Goal: Book appointment/travel/reservation: Book appointment/travel/reservation

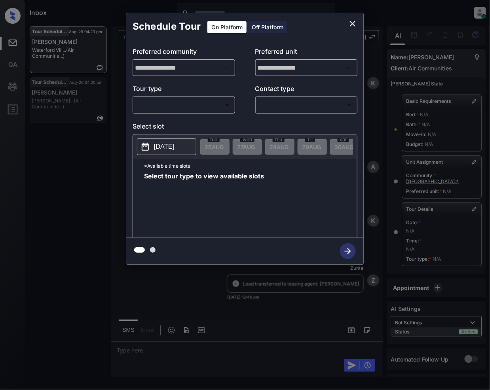
scroll to position [4743, 0]
click at [355, 21] on icon "close" at bounding box center [352, 23] width 9 height 9
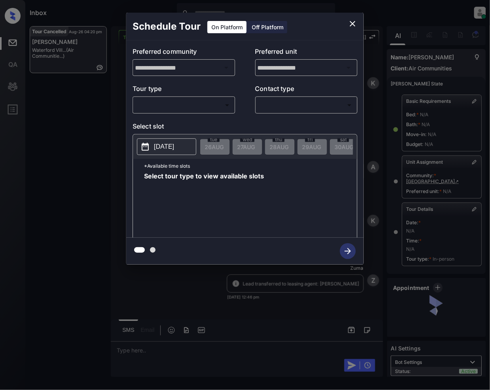
scroll to position [4840, 0]
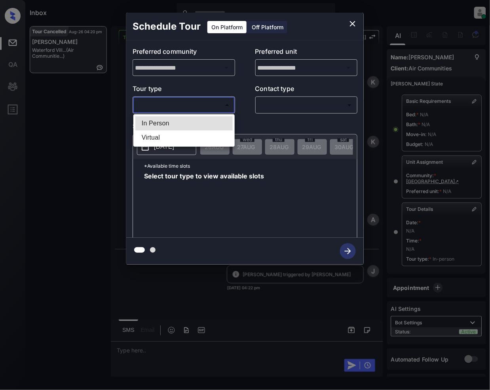
click at [185, 109] on body "Inbox Jeramie Castro Online Set yourself offline Set yourself on break Profile …" at bounding box center [245, 195] width 490 height 390
drag, startPoint x: 168, startPoint y: 125, endPoint x: 285, endPoint y: 105, distance: 118.5
click at [168, 124] on li "In Person" at bounding box center [183, 123] width 97 height 14
type input "********"
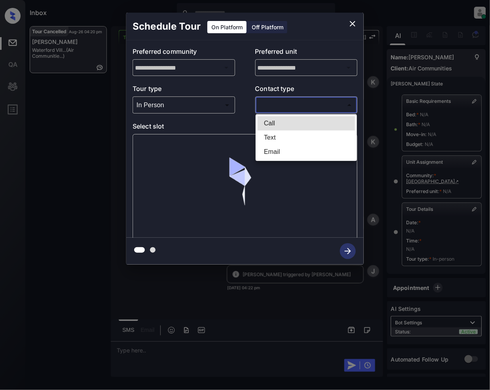
click at [279, 102] on body "Inbox Jeramie Castro Online Set yourself offline Set yourself on break Profile …" at bounding box center [245, 195] width 490 height 390
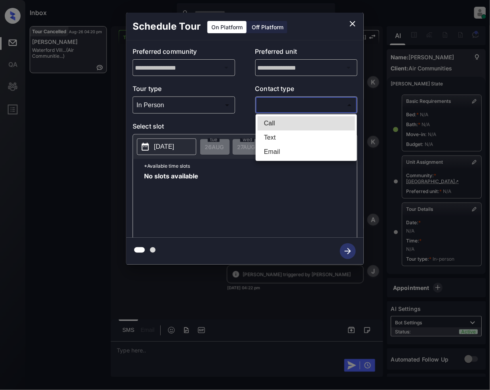
click at [267, 138] on li "Text" at bounding box center [306, 138] width 97 height 14
type input "****"
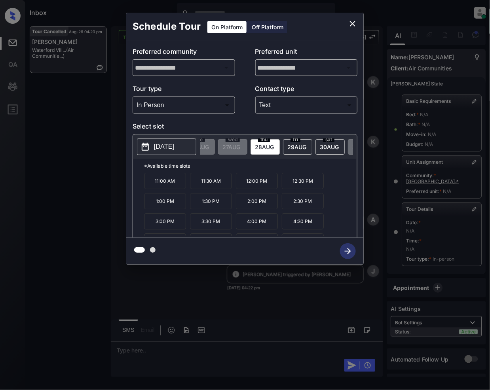
scroll to position [0, 21]
click at [339, 159] on div "2025-08-28 tue 26 AUG wed 27 AUG thu 28 AUG fri 29 AUG sat 30 AUG sun 31 AUG mo…" at bounding box center [245, 147] width 224 height 25
click at [352, 24] on icon "close" at bounding box center [352, 23] width 9 height 9
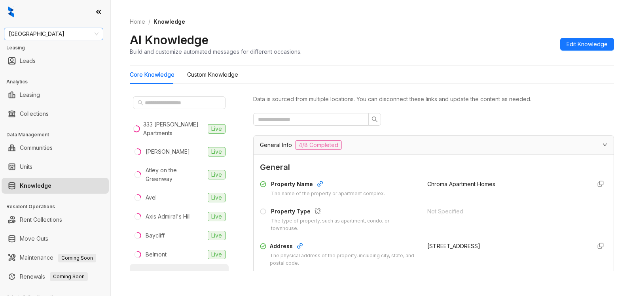
scroll to position [119, 0]
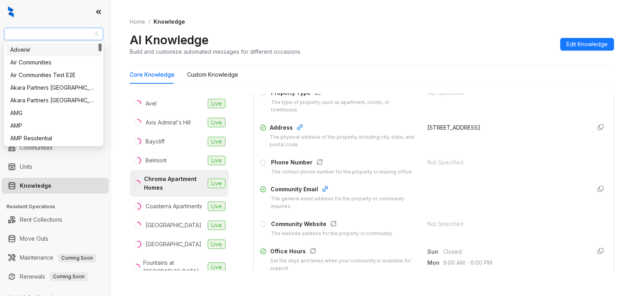
click at [70, 34] on span "[GEOGRAPHIC_DATA]" at bounding box center [54, 34] width 90 height 12
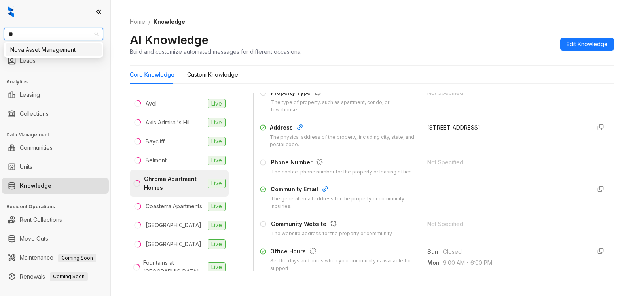
type input "*"
type input "****"
click at [74, 50] on div "Case and Associates" at bounding box center [53, 50] width 87 height 9
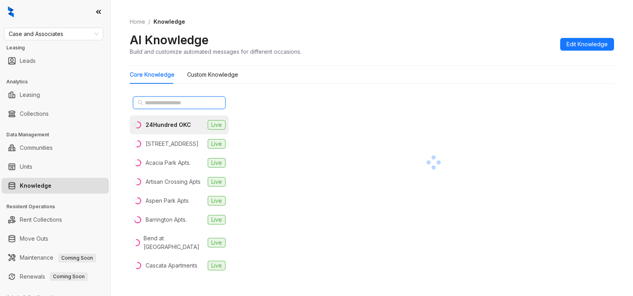
click at [155, 99] on input "text" at bounding box center [180, 103] width 70 height 9
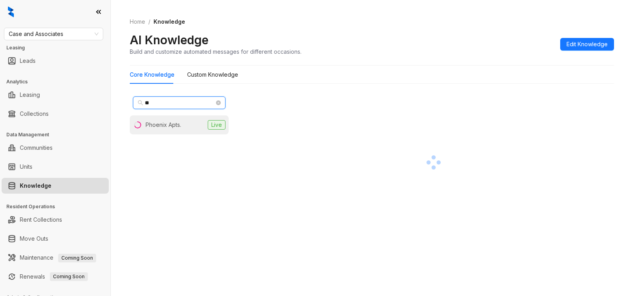
type input "**"
click at [168, 126] on div "Phoenix Apts." at bounding box center [164, 125] width 36 height 9
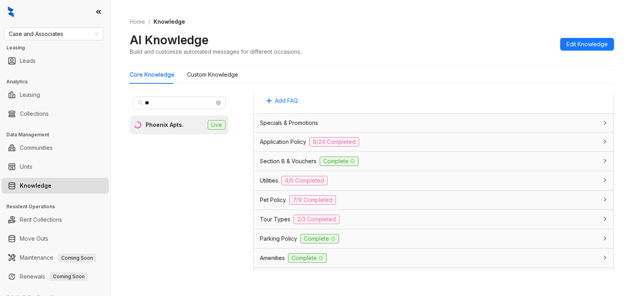
scroll to position [494, 0]
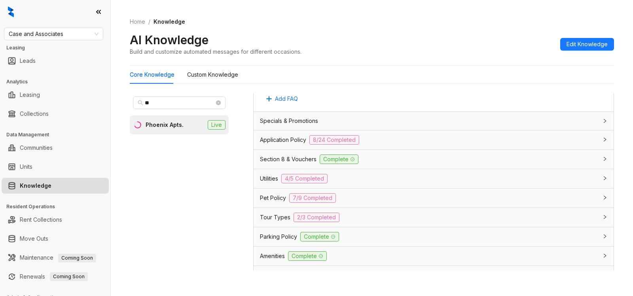
drag, startPoint x: 430, startPoint y: 141, endPoint x: 578, endPoint y: 181, distance: 153.7
click at [430, 141] on div "Application Policy 8/24 Completed" at bounding box center [429, 139] width 338 height 9
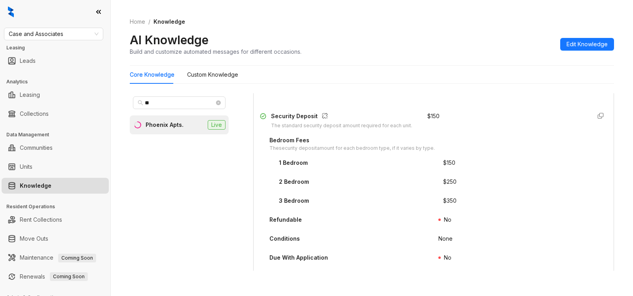
scroll to position [948, 0]
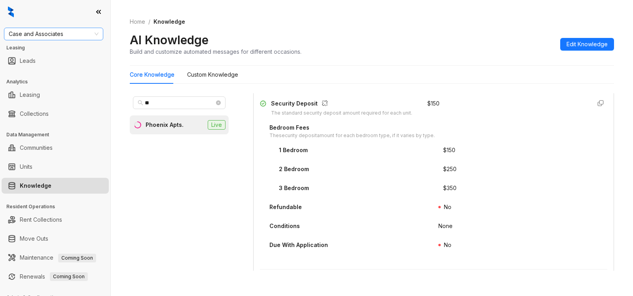
click at [74, 33] on span "Case and Associates" at bounding box center [54, 34] width 90 height 12
type input "********"
click at [56, 63] on div "Raintree Partners" at bounding box center [53, 62] width 87 height 9
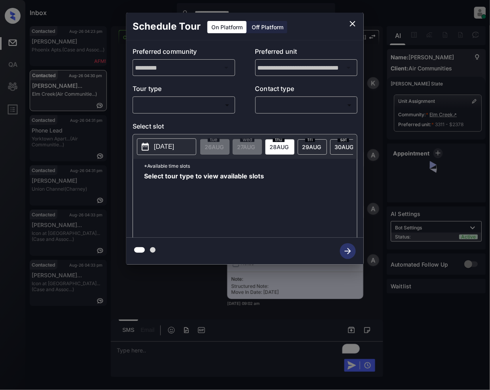
scroll to position [5811, 0]
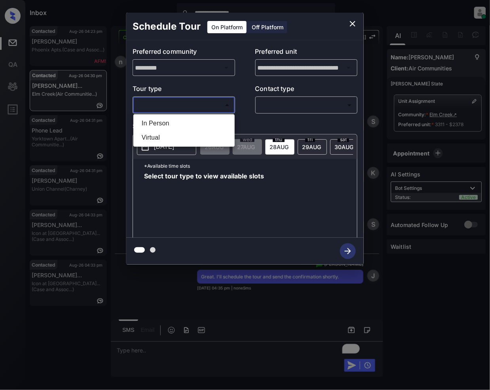
click at [209, 100] on body "**********" at bounding box center [245, 195] width 490 height 390
click at [184, 121] on li "In Person" at bounding box center [183, 123] width 97 height 14
type input "********"
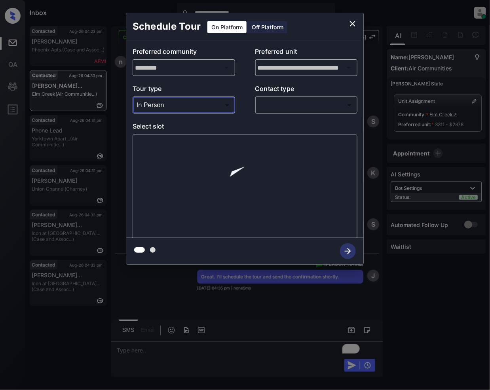
click at [291, 105] on body "**********" at bounding box center [245, 195] width 490 height 390
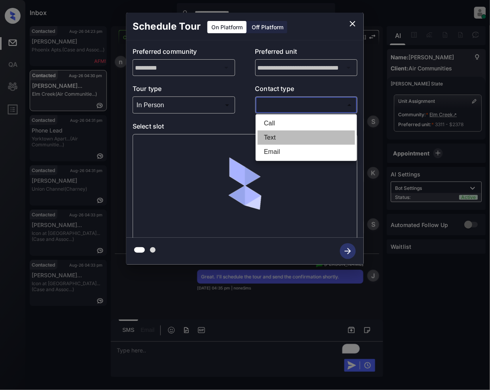
click at [271, 135] on li "Text" at bounding box center [306, 138] width 97 height 14
type input "****"
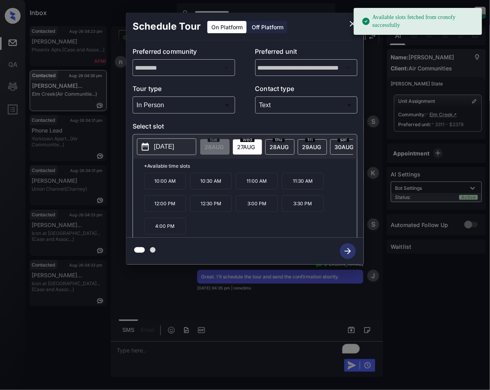
click at [245, 151] on div "wed 27 AUG" at bounding box center [247, 146] width 29 height 15
drag, startPoint x: 169, startPoint y: 193, endPoint x: 236, endPoint y: 282, distance: 110.5
click at [169, 190] on p "10:00 AM" at bounding box center [165, 181] width 42 height 17
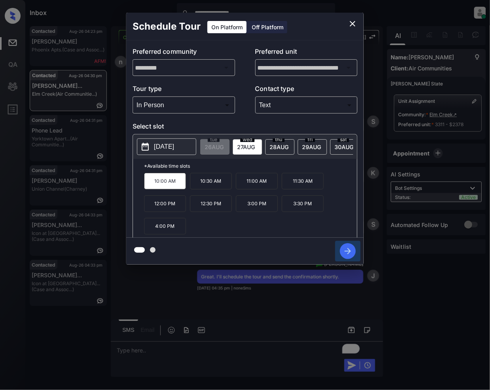
click at [345, 252] on icon "button" at bounding box center [348, 251] width 6 height 6
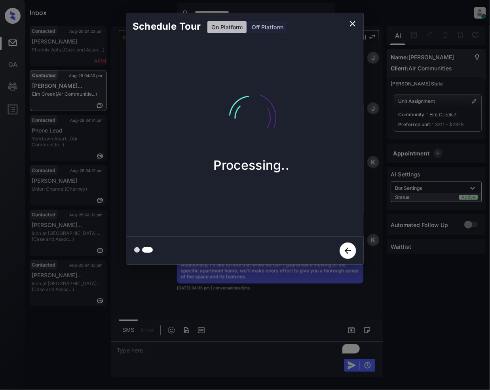
scroll to position [6075, 0]
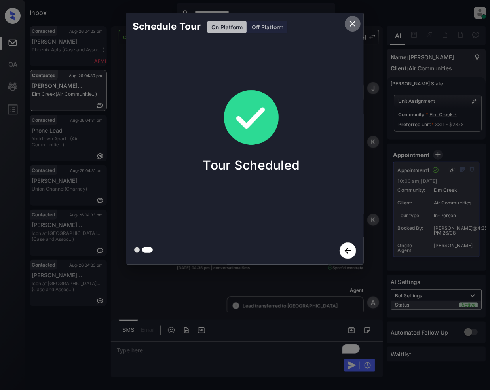
click at [354, 26] on icon "close" at bounding box center [352, 23] width 9 height 9
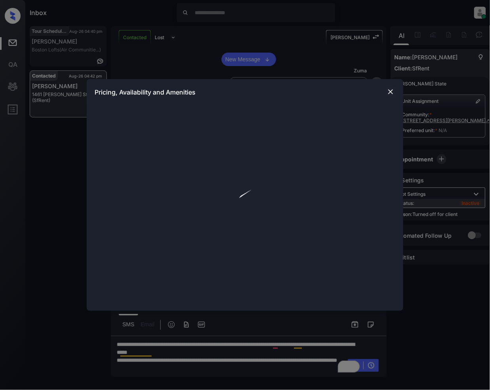
scroll to position [2883, 0]
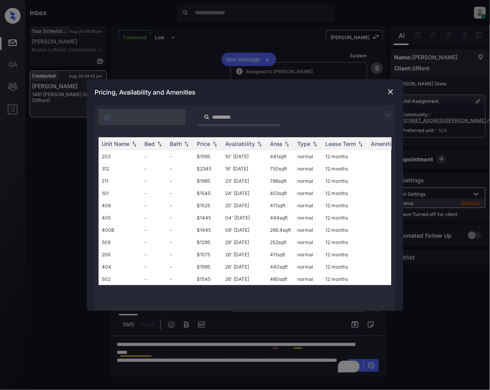
click at [389, 114] on img at bounding box center [388, 115] width 9 height 9
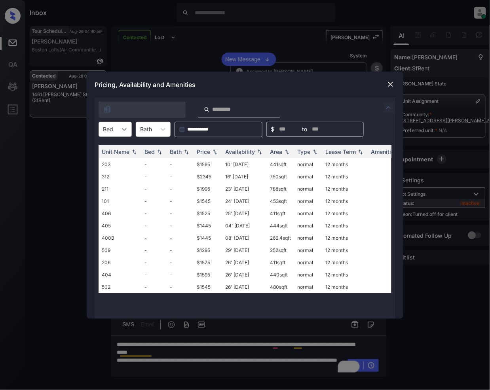
click at [127, 127] on icon at bounding box center [124, 129] width 8 height 8
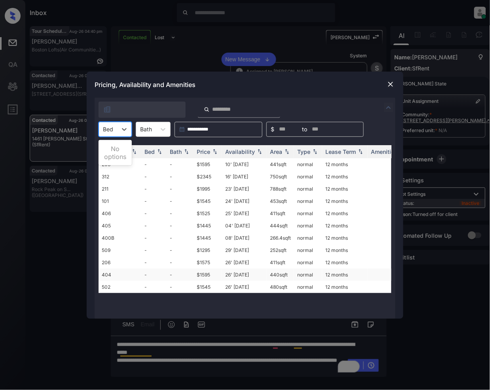
click at [203, 281] on td "$1595" at bounding box center [207, 275] width 28 height 12
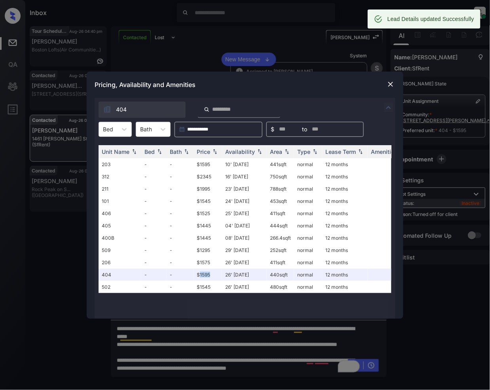
click at [393, 83] on img at bounding box center [391, 84] width 8 height 8
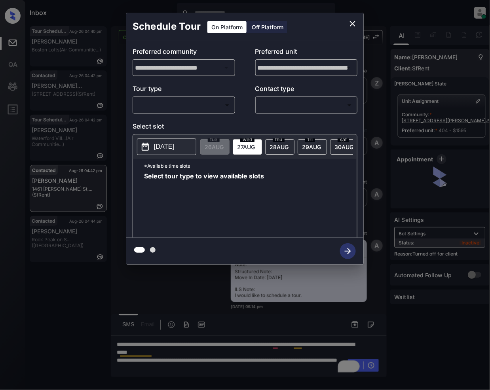
scroll to position [2883, 0]
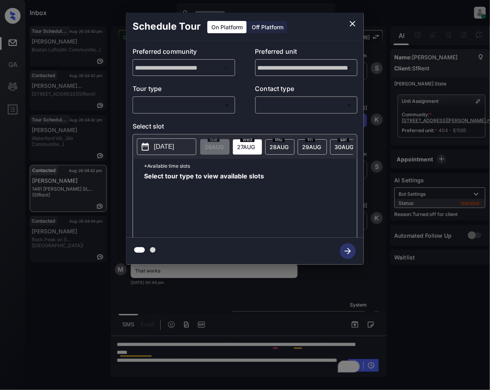
click at [260, 21] on div "On Platform Off Platform" at bounding box center [247, 27] width 81 height 13
click at [276, 29] on div "Off Platform" at bounding box center [268, 27] width 40 height 12
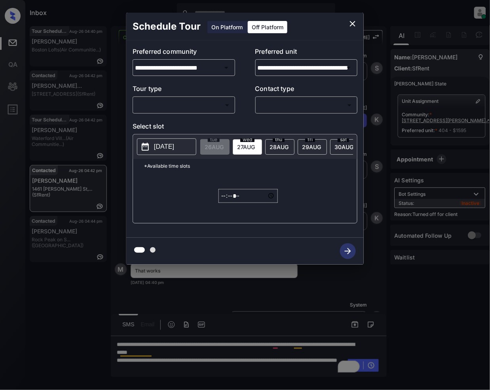
click at [201, 109] on body "Inbox Jeramie Castro Online Set yourself offline Set yourself on break Profile …" at bounding box center [245, 195] width 490 height 390
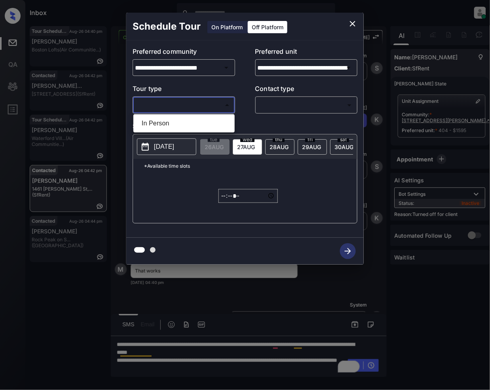
click at [150, 127] on li "In Person" at bounding box center [183, 123] width 97 height 14
type input "********"
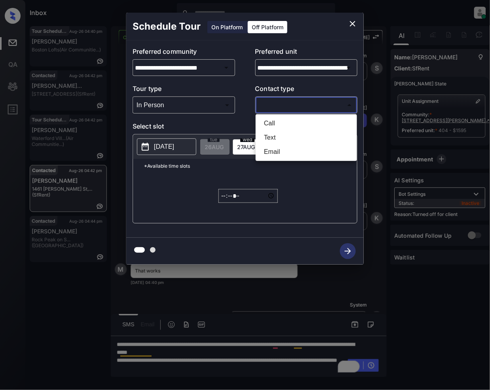
click at [293, 111] on body "Inbox Jeramie Castro Online Set yourself offline Set yourself on break Profile …" at bounding box center [245, 195] width 490 height 390
click at [271, 132] on li "Text" at bounding box center [306, 138] width 97 height 14
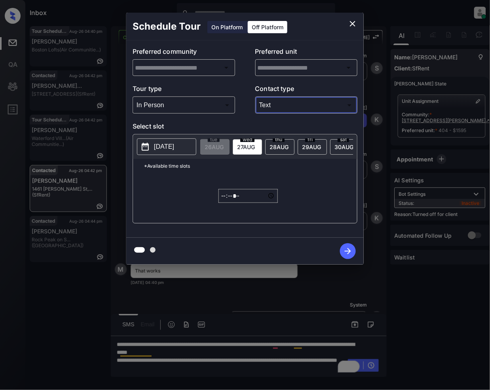
type input "****"
type input "**********"
click at [336, 146] on span "30 AUG" at bounding box center [343, 147] width 19 height 7
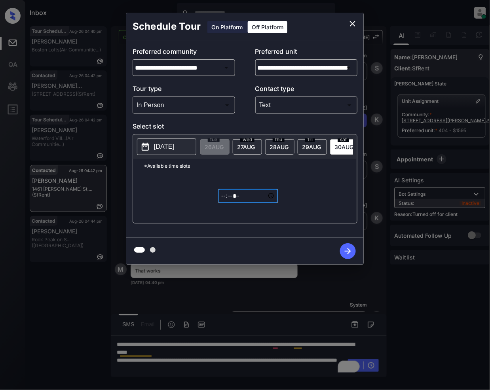
click at [223, 202] on input "*****" at bounding box center [247, 196] width 59 height 14
type input "*****"
type input "**********"
click at [140, 150] on button "[DATE]" at bounding box center [166, 146] width 59 height 17
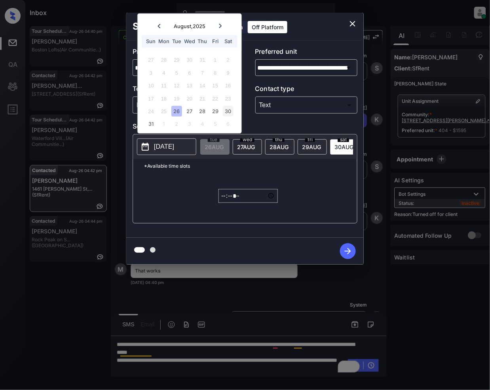
click at [228, 109] on div "30" at bounding box center [228, 111] width 11 height 11
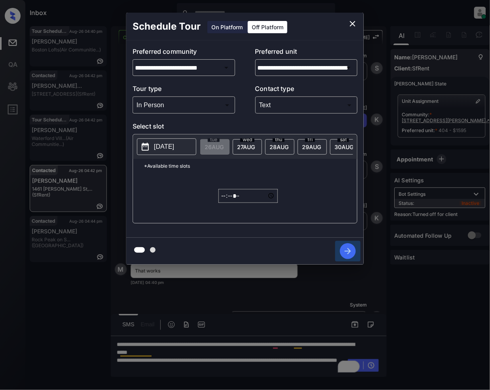
click at [343, 255] on icon "button" at bounding box center [348, 251] width 16 height 16
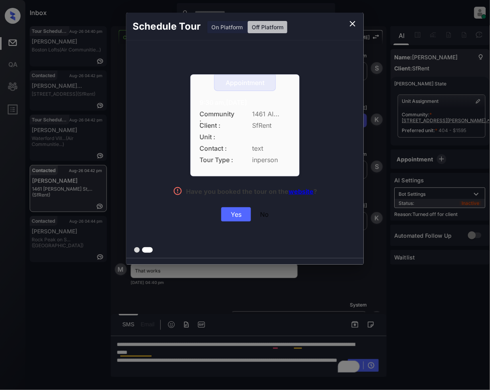
click at [230, 211] on div "Yes" at bounding box center [236, 214] width 30 height 14
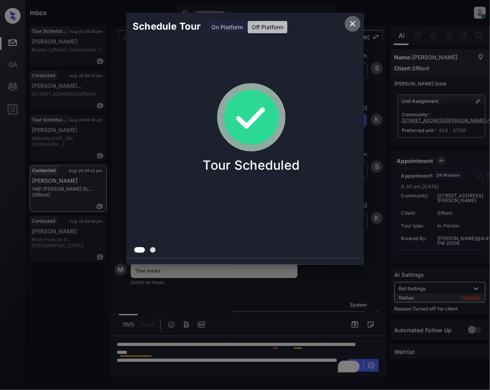
click at [351, 24] on icon "close" at bounding box center [352, 23] width 9 height 9
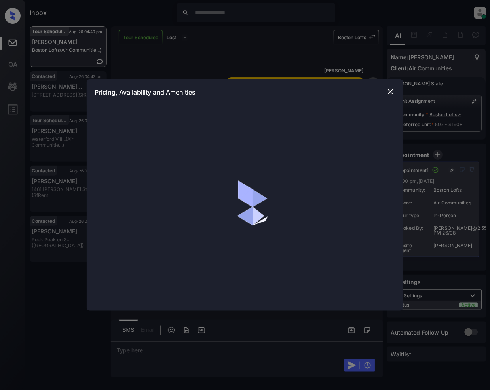
scroll to position [4063, 0]
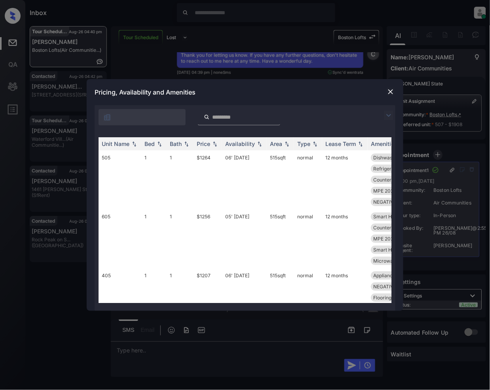
click at [395, 113] on div at bounding box center [390, 115] width 9 height 9
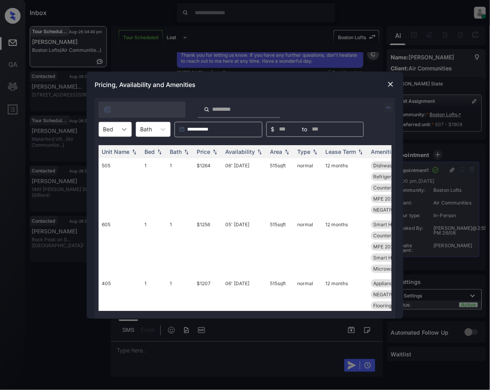
click at [121, 127] on icon at bounding box center [124, 129] width 8 height 8
drag, startPoint x: 105, startPoint y: 165, endPoint x: 128, endPoint y: 222, distance: 61.8
click at [105, 167] on div "2" at bounding box center [115, 163] width 33 height 14
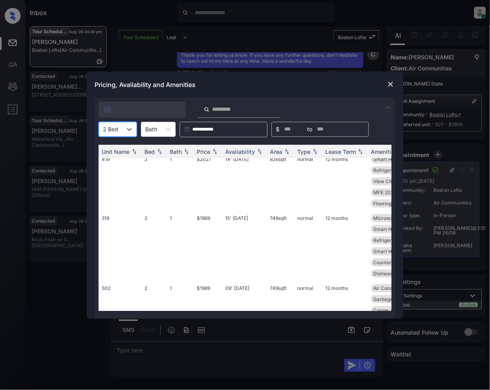
scroll to position [0, 0]
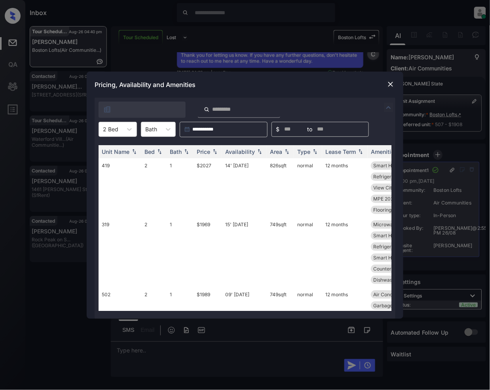
click at [388, 84] on img at bounding box center [391, 84] width 8 height 8
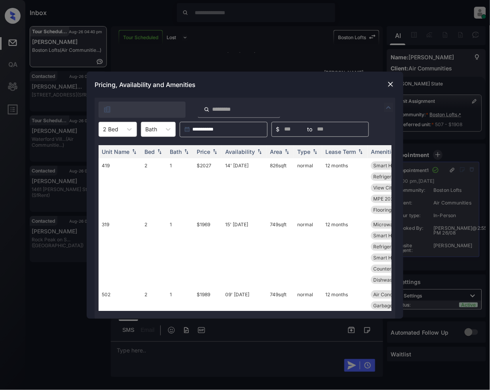
scroll to position [113, 0]
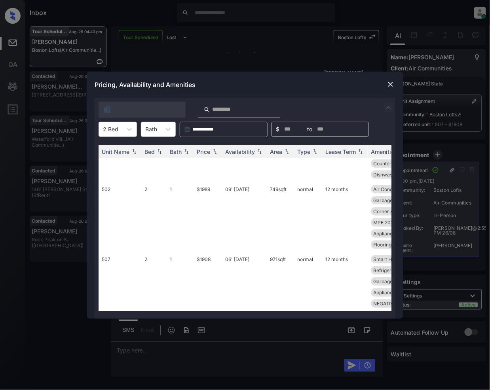
click at [390, 87] on img at bounding box center [391, 84] width 8 height 8
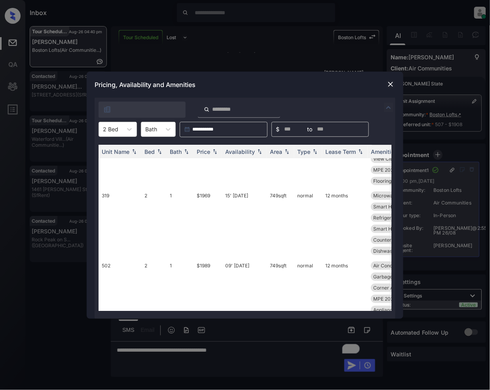
scroll to position [53, 0]
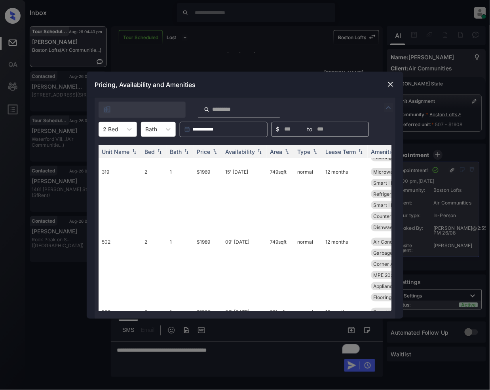
click at [390, 82] on img at bounding box center [391, 84] width 8 height 8
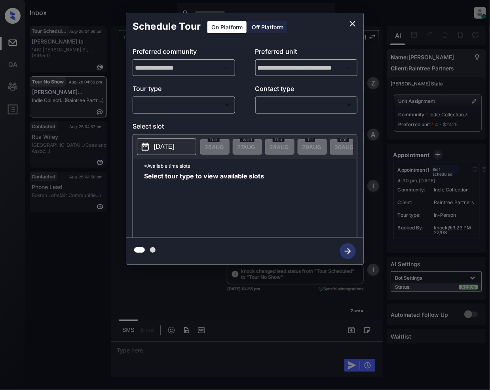
scroll to position [729, 0]
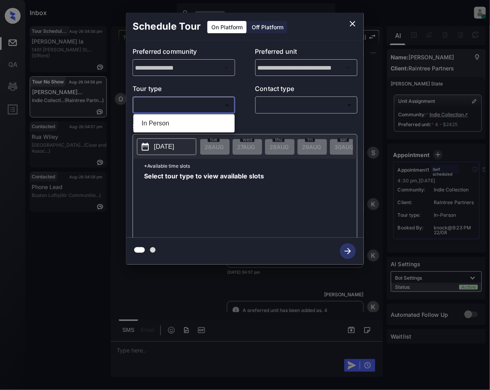
click at [211, 105] on body "Inbox Jeramie Castro Online Set yourself offline Set yourself on break Profile …" at bounding box center [245, 195] width 490 height 390
click at [351, 23] on div at bounding box center [245, 195] width 490 height 390
click at [353, 23] on icon "close" at bounding box center [353, 24] width 6 height 6
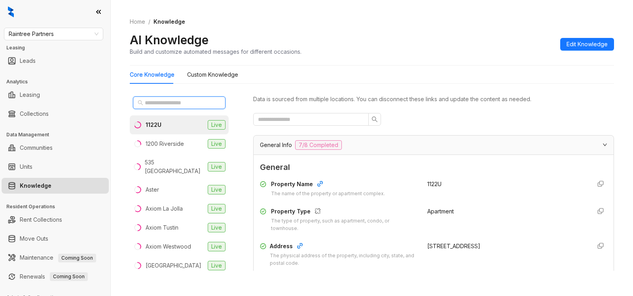
click at [160, 102] on input "text" at bounding box center [180, 103] width 70 height 9
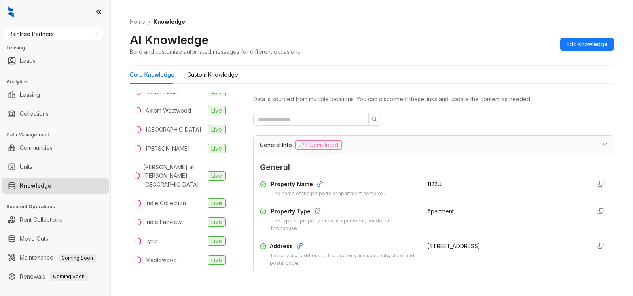
scroll to position [139, 0]
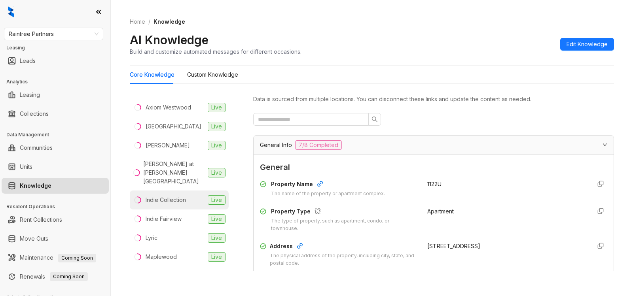
click at [178, 196] on div "Indie Collection" at bounding box center [166, 200] width 40 height 9
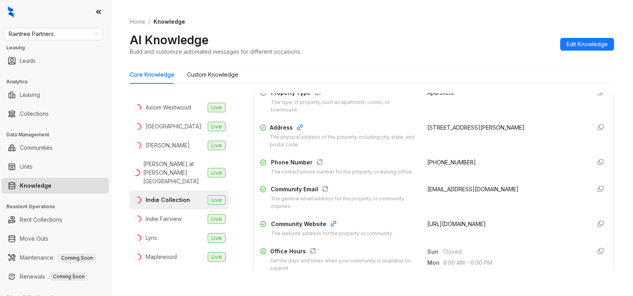
scroll to position [124, 0]
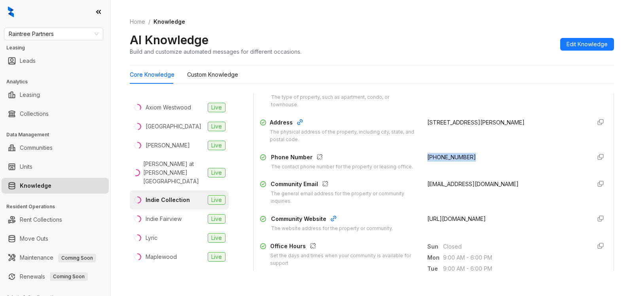
drag, startPoint x: 417, startPoint y: 159, endPoint x: 474, endPoint y: 159, distance: 56.6
click at [474, 159] on div "Phone Number The contact phone number for the property or leasing office. (818)…" at bounding box center [433, 162] width 347 height 18
copy span "(818) 310-6611"
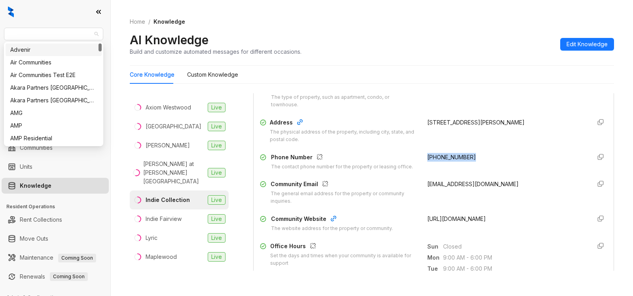
drag, startPoint x: 72, startPoint y: 34, endPoint x: 0, endPoint y: 30, distance: 72.1
click at [0, 30] on div "Raintree Partners Leasing Leads Analytics Leasing Collections Data Management C…" at bounding box center [55, 148] width 110 height 296
click at [42, 33] on span "Raintree Partners" at bounding box center [54, 34] width 90 height 12
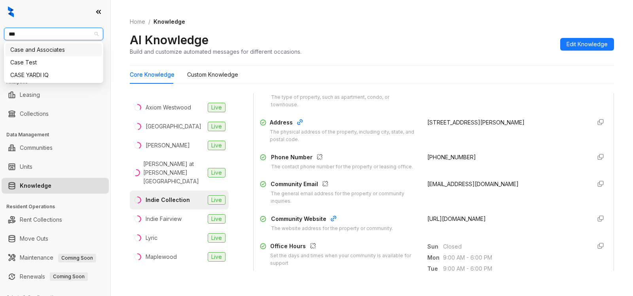
type input "****"
click at [68, 52] on div "Case and Associates" at bounding box center [53, 50] width 87 height 9
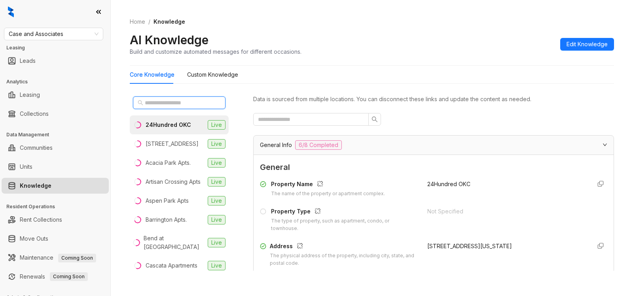
click at [195, 104] on input "text" at bounding box center [180, 103] width 70 height 9
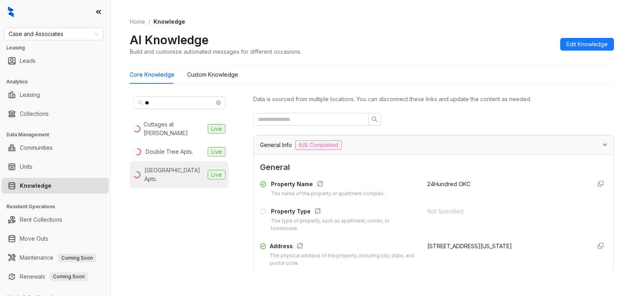
click at [168, 171] on div "[GEOGRAPHIC_DATA] Apts." at bounding box center [174, 174] width 60 height 17
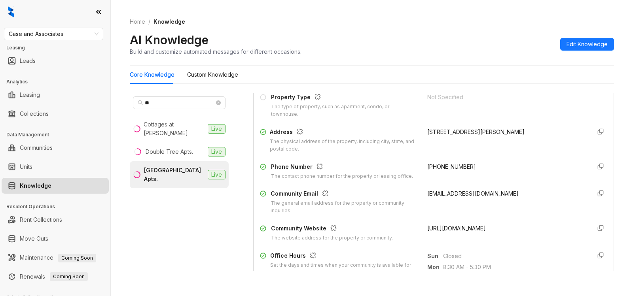
scroll to position [120, 0]
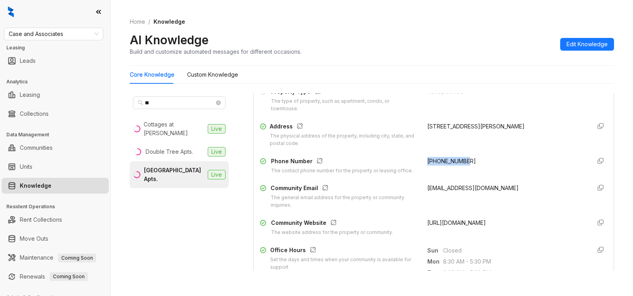
drag, startPoint x: 416, startPoint y: 165, endPoint x: 466, endPoint y: 157, distance: 50.4
click at [466, 157] on div "Phone Number The contact phone number for the property or leasing office. +1501…" at bounding box center [433, 166] width 347 height 18
copy span "+15017537007"
click at [161, 99] on input "**" at bounding box center [180, 103] width 70 height 9
type input "*"
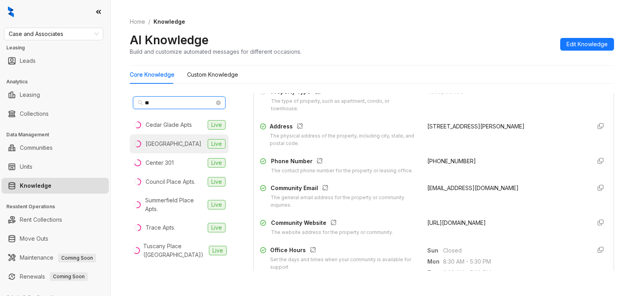
type input "**"
click at [165, 148] on div "[GEOGRAPHIC_DATA]" at bounding box center [174, 144] width 56 height 9
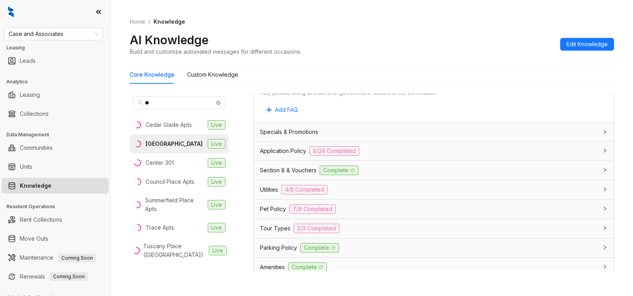
scroll to position [501, 0]
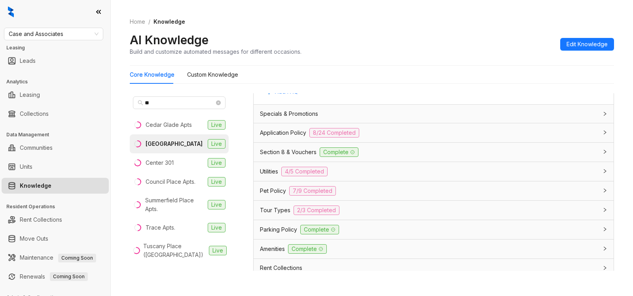
click at [357, 226] on div "Parking Policy Complete" at bounding box center [429, 229] width 338 height 9
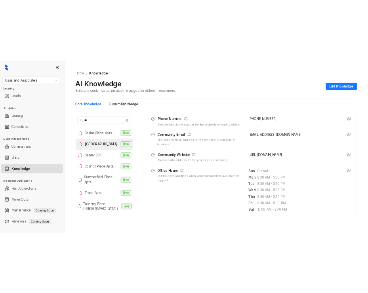
scroll to position [174, 0]
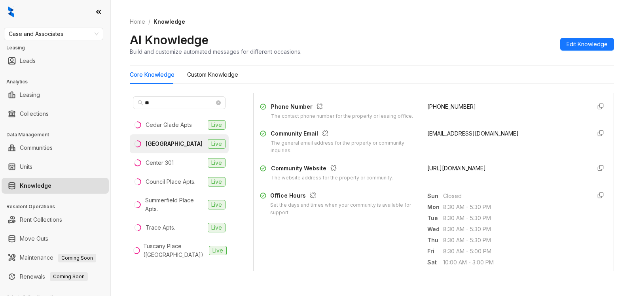
drag, startPoint x: 440, startPoint y: 178, endPoint x: 419, endPoint y: 170, distance: 23.1
click at [427, 170] on div "https://www.caseusa.com/apartments/ok/tulsa/cedar-ridge/" at bounding box center [506, 173] width 158 height 18
copy span "https://www.caseusa.com/apartments/ok/tulsa/cedar-ridge/"
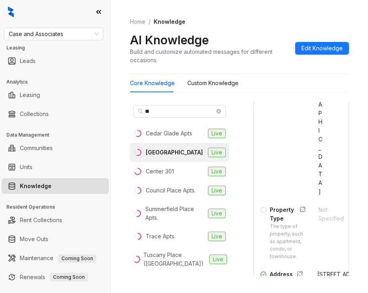
click at [167, 156] on div "Cedar Ridge" at bounding box center [174, 152] width 57 height 9
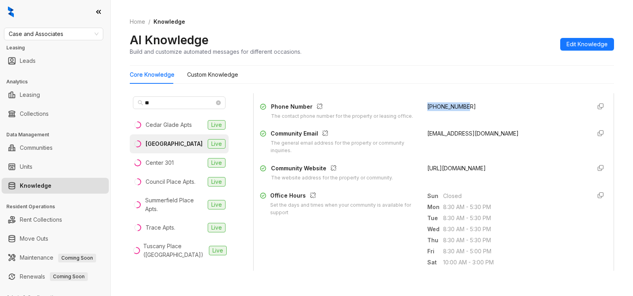
drag, startPoint x: 417, startPoint y: 106, endPoint x: 464, endPoint y: 108, distance: 46.7
click at [464, 108] on div "Phone Number The contact phone number for the property or leasing office. +1918…" at bounding box center [433, 111] width 347 height 18
copy span "+19189946446"
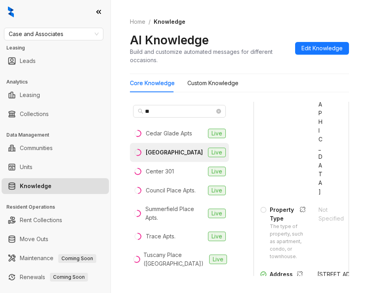
click at [159, 154] on div "[GEOGRAPHIC_DATA]" at bounding box center [174, 152] width 57 height 9
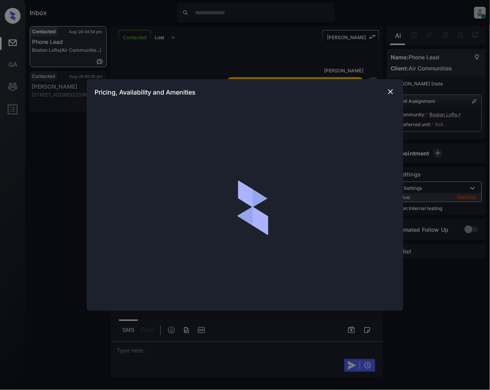
scroll to position [1796, 0]
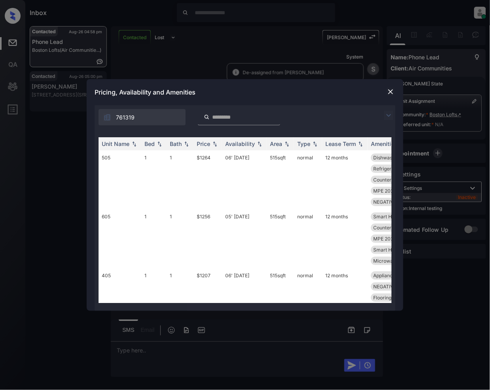
click at [235, 115] on input "search" at bounding box center [243, 117] width 65 height 7
type input "*"
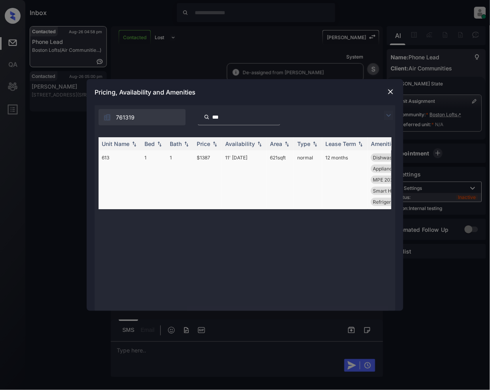
type input "***"
click at [199, 159] on td "$1387" at bounding box center [207, 179] width 28 height 59
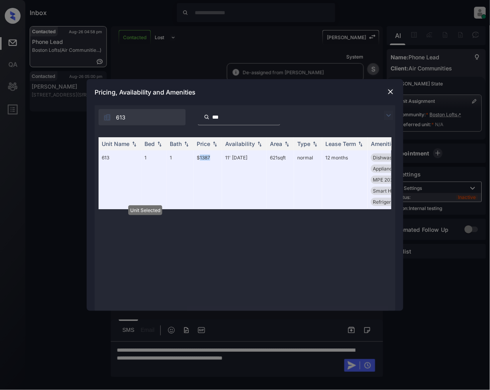
click at [394, 93] on img at bounding box center [391, 92] width 8 height 8
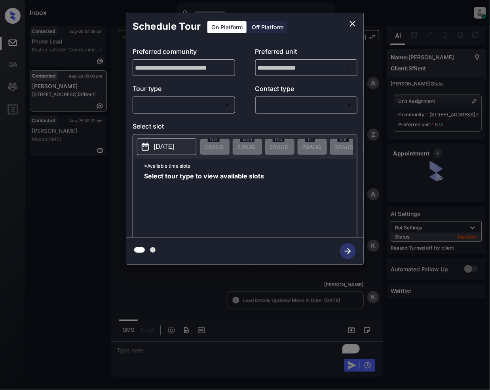
scroll to position [1788, 0]
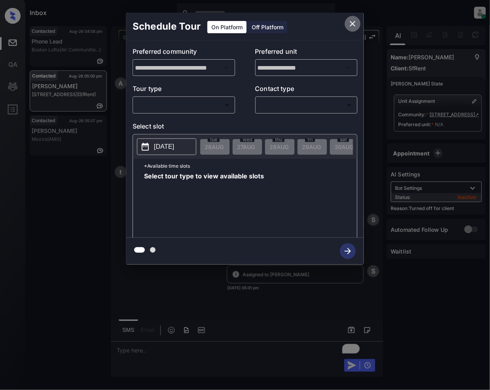
click at [350, 24] on icon "close" at bounding box center [352, 23] width 9 height 9
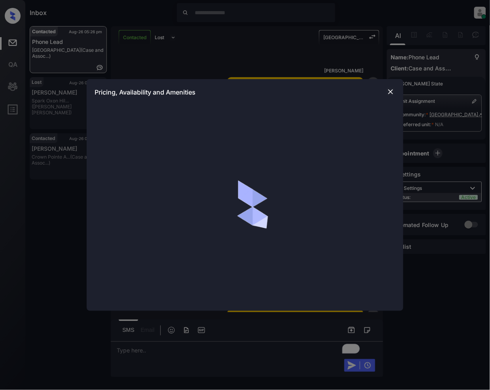
scroll to position [2806, 0]
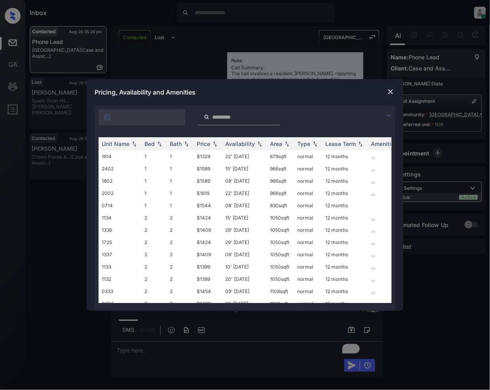
click at [384, 113] on img at bounding box center [388, 115] width 9 height 9
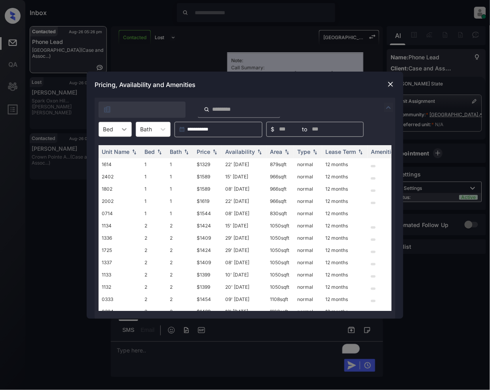
click at [120, 131] on icon at bounding box center [124, 129] width 8 height 8
click at [109, 150] on div "1" at bounding box center [115, 149] width 33 height 14
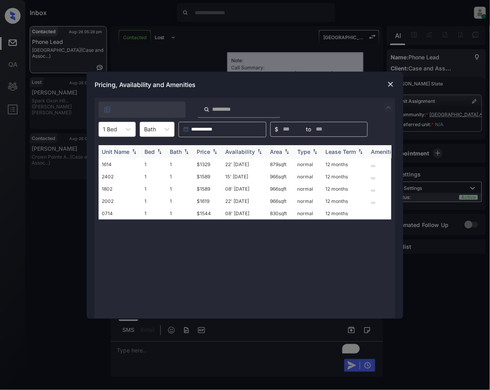
click at [214, 152] on img at bounding box center [215, 152] width 8 height 6
click at [203, 213] on td "$1329" at bounding box center [207, 213] width 28 height 12
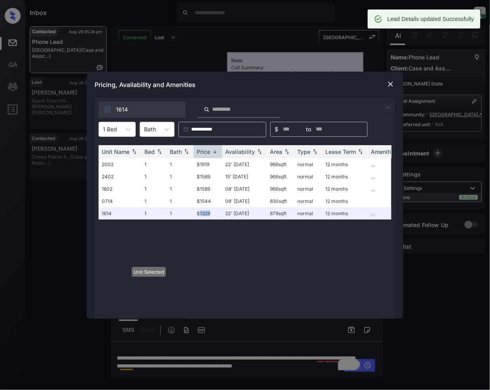
click at [391, 87] on img at bounding box center [391, 84] width 8 height 8
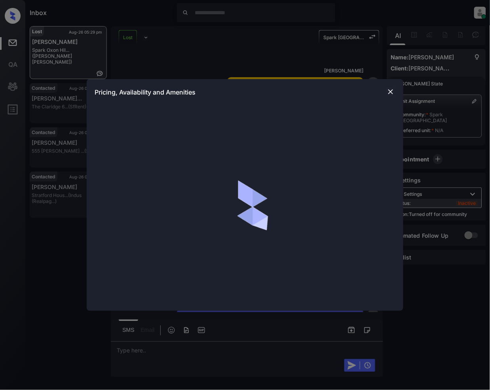
scroll to position [1435, 0]
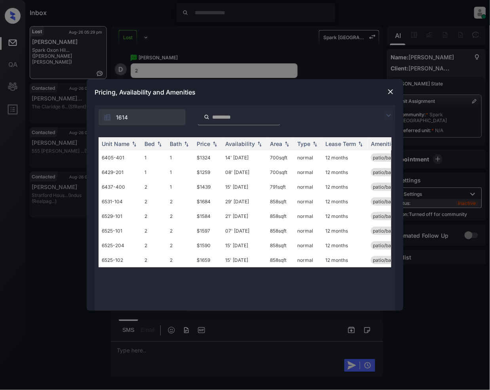
click at [387, 113] on img at bounding box center [388, 115] width 9 height 9
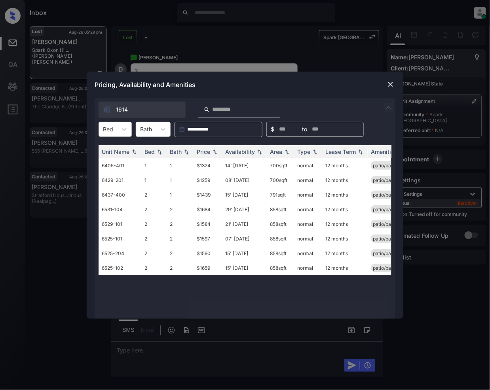
click at [114, 129] on div "Bed" at bounding box center [108, 128] width 18 height 11
click at [106, 163] on div "2" at bounding box center [115, 163] width 33 height 14
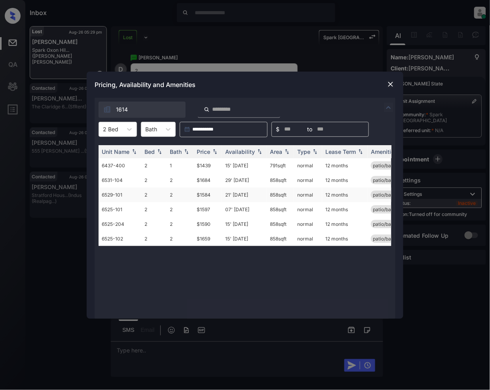
click at [205, 195] on td "$1584" at bounding box center [207, 195] width 28 height 15
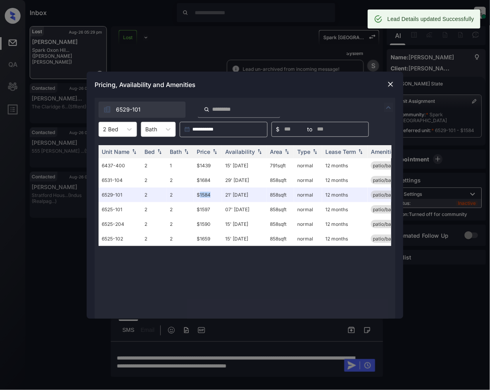
scroll to position [1487, 0]
click at [391, 83] on img at bounding box center [391, 84] width 8 height 8
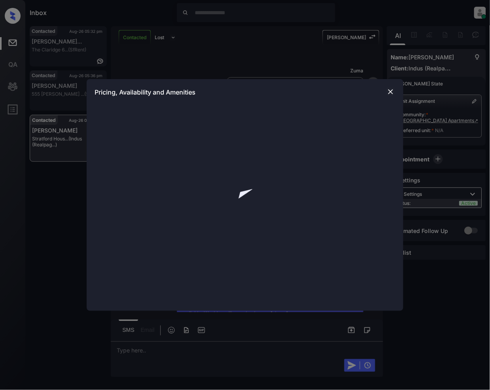
scroll to position [313, 0]
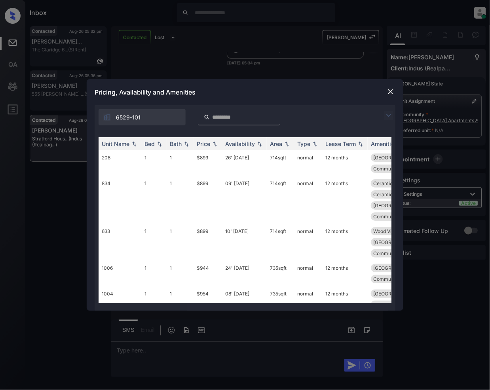
click at [391, 114] on img at bounding box center [388, 115] width 9 height 9
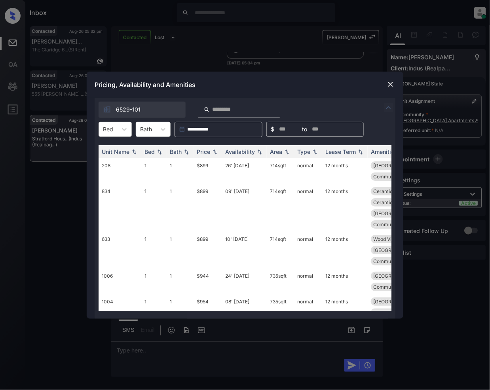
click at [104, 127] on input "text" at bounding box center [104, 129] width 2 height 7
click at [103, 176] on div "3" at bounding box center [115, 177] width 33 height 14
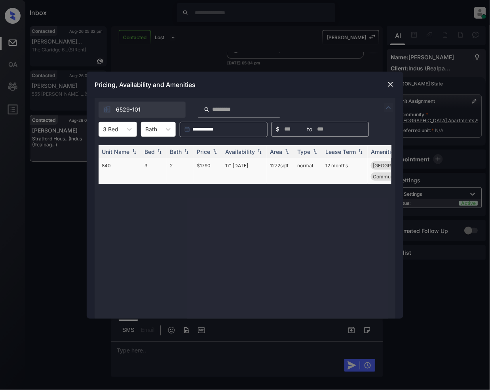
click at [207, 165] on td "$1790" at bounding box center [207, 171] width 28 height 26
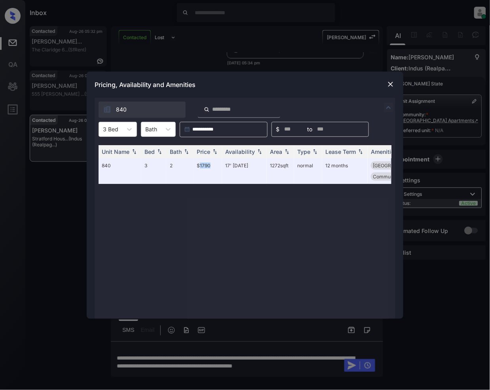
click at [394, 82] on img at bounding box center [391, 84] width 8 height 8
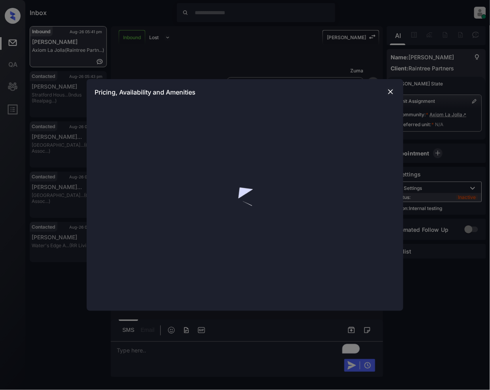
scroll to position [1775, 0]
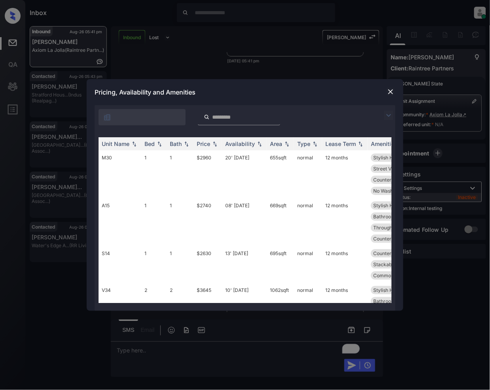
drag, startPoint x: 387, startPoint y: 110, endPoint x: 226, endPoint y: 125, distance: 161.0
click at [387, 111] on div at bounding box center [390, 115] width 9 height 9
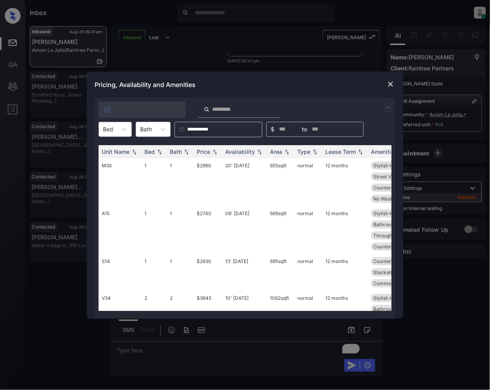
click at [114, 130] on div "Bed" at bounding box center [108, 128] width 18 height 11
click at [119, 165] on div "2" at bounding box center [115, 163] width 33 height 14
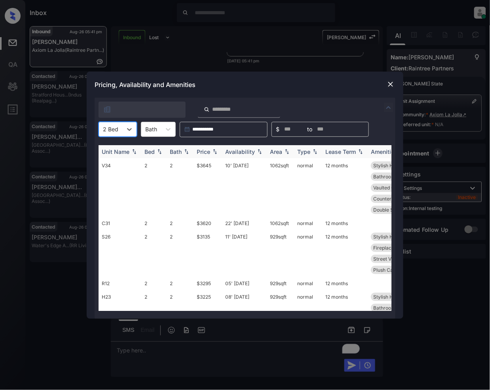
click at [218, 154] on img at bounding box center [215, 152] width 8 height 6
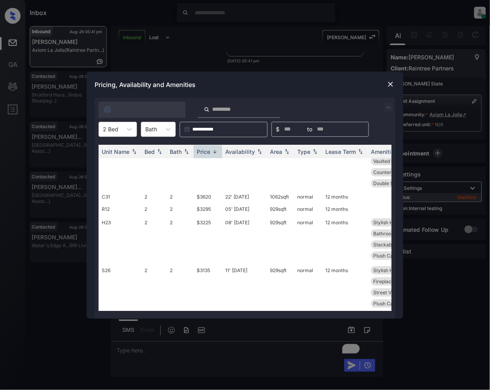
scroll to position [34, 0]
click at [202, 263] on td "$3135" at bounding box center [207, 287] width 28 height 48
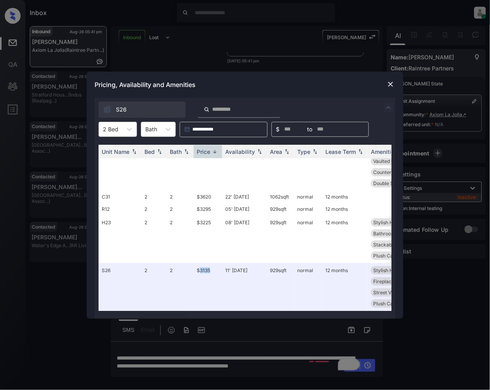
click at [389, 83] on img at bounding box center [391, 84] width 8 height 8
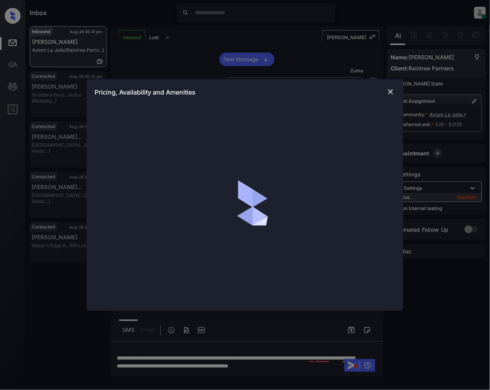
scroll to position [1849, 0]
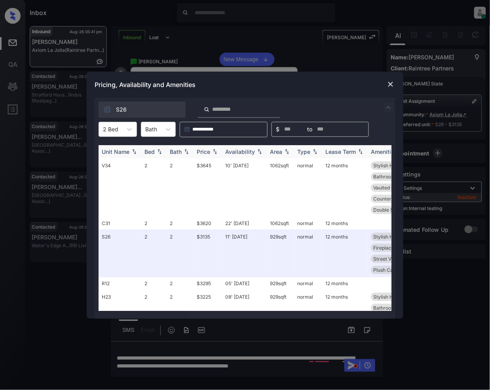
click at [213, 150] on img at bounding box center [215, 152] width 8 height 6
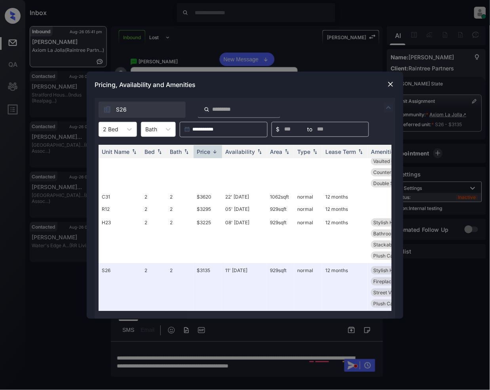
scroll to position [34, 0]
click at [206, 203] on td "$3295" at bounding box center [207, 209] width 28 height 12
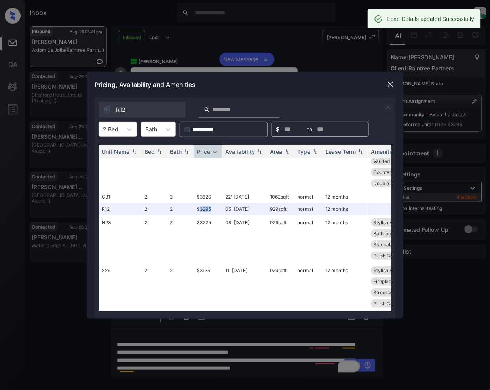
click at [391, 87] on img at bounding box center [391, 84] width 8 height 8
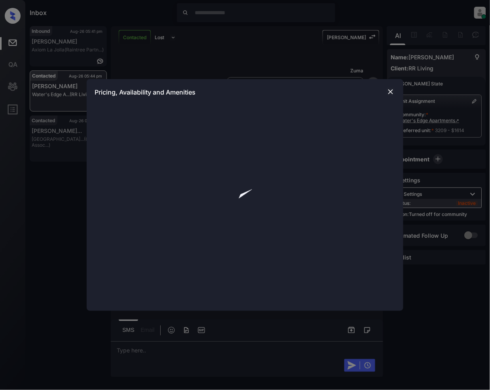
scroll to position [1529, 0]
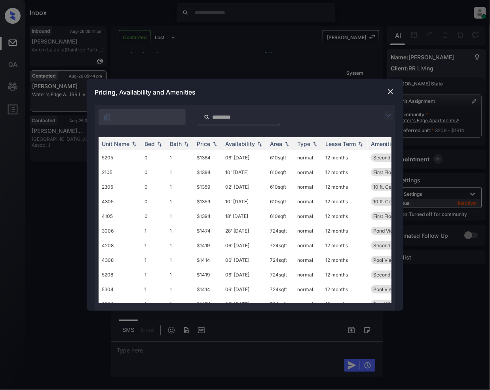
click at [393, 89] on img at bounding box center [391, 92] width 8 height 8
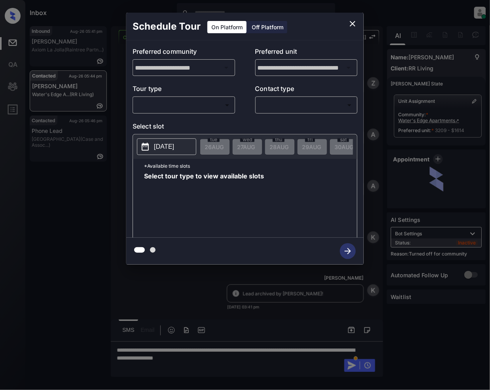
scroll to position [1767, 0]
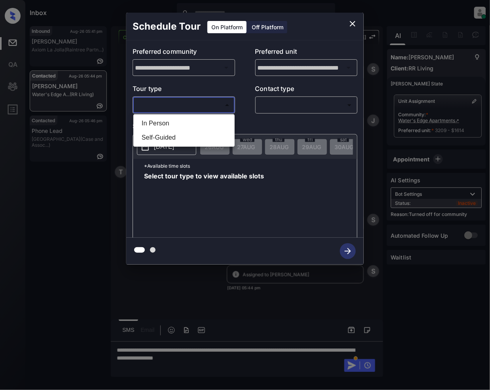
click at [193, 100] on body "Inbox Jeramie Castro Online Set yourself offline Set yourself on break Profile …" at bounding box center [245, 195] width 490 height 390
drag, startPoint x: 168, startPoint y: 116, endPoint x: 187, endPoint y: 122, distance: 20.4
click at [168, 116] on li "In Person" at bounding box center [183, 123] width 97 height 14
type input "********"
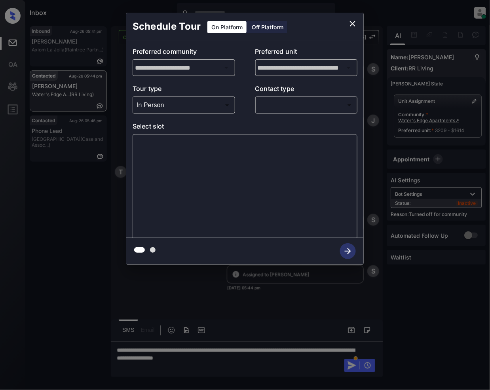
drag, startPoint x: 283, startPoint y: 89, endPoint x: 288, endPoint y: 110, distance: 21.5
click at [284, 89] on p "Contact type" at bounding box center [306, 90] width 102 height 13
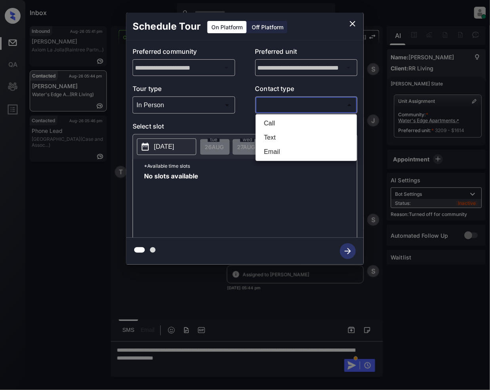
click at [288, 105] on body "Inbox Jeramie Castro Online Set yourself offline Set yourself on break Profile …" at bounding box center [245, 195] width 490 height 390
click at [275, 138] on li "Text" at bounding box center [306, 138] width 97 height 14
type input "****"
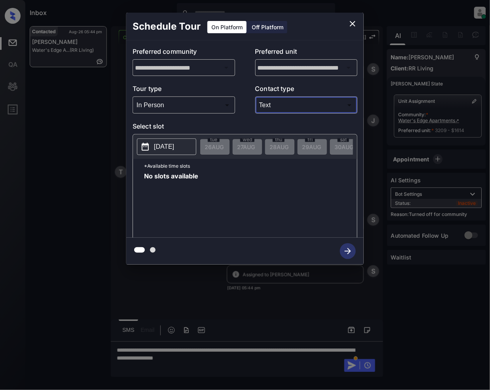
click at [355, 26] on icon "close" at bounding box center [352, 23] width 9 height 9
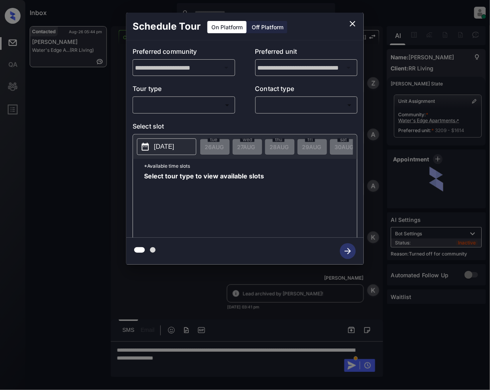
scroll to position [1767, 0]
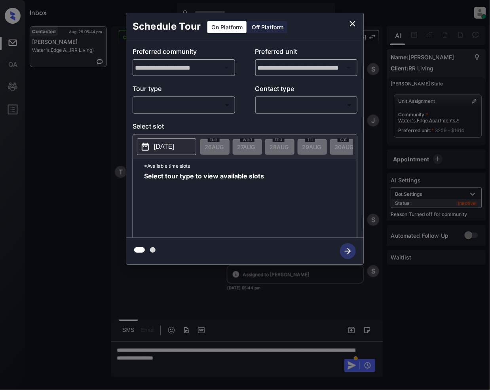
click at [224, 106] on body "Inbox [PERSON_NAME] Online Set yourself offline Set yourself on break Profile S…" at bounding box center [245, 195] width 490 height 390
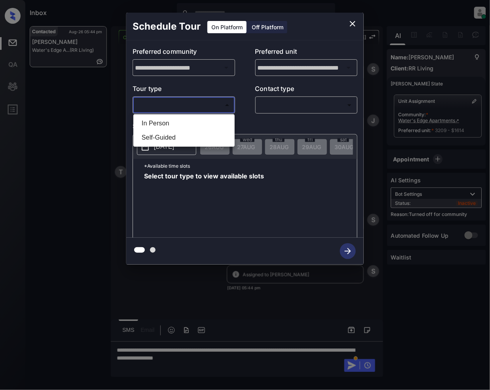
click at [168, 127] on li "In Person" at bounding box center [183, 123] width 97 height 14
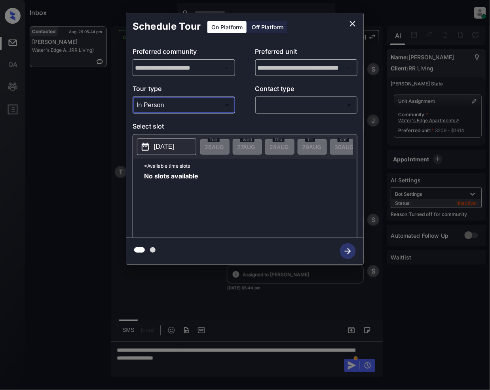
type input "********"
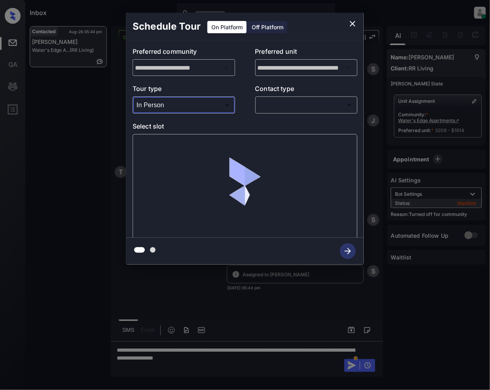
click at [274, 106] on body "Inbox Jeramie Castro Online Set yourself offline Set yourself on break Profile …" at bounding box center [245, 195] width 490 height 390
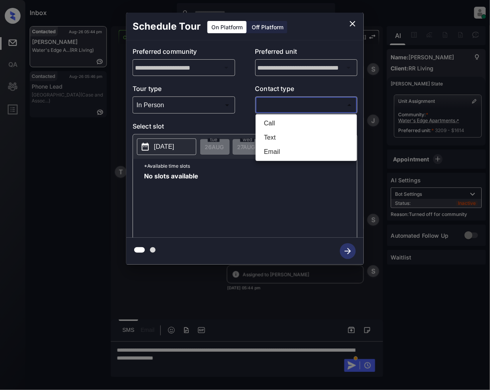
click at [273, 137] on li "Text" at bounding box center [306, 138] width 97 height 14
type input "****"
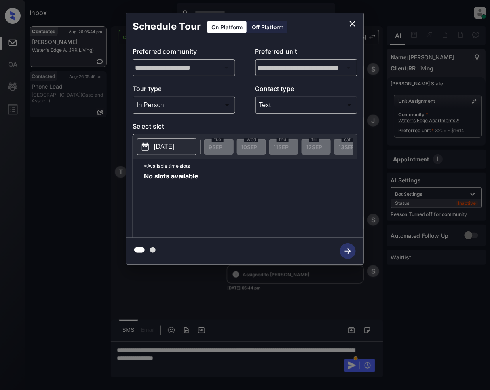
scroll to position [0, 499]
click at [352, 24] on icon "close" at bounding box center [353, 24] width 6 height 6
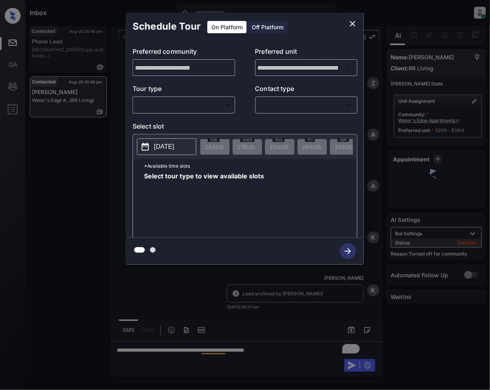
scroll to position [2003, 0]
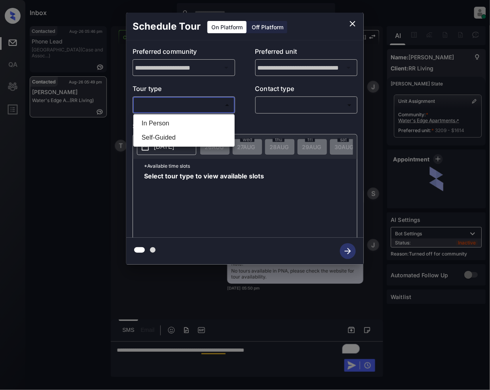
click at [207, 111] on body "Inbox Jeramie Castro Online Set yourself offline Set yourself on break Profile …" at bounding box center [245, 195] width 490 height 390
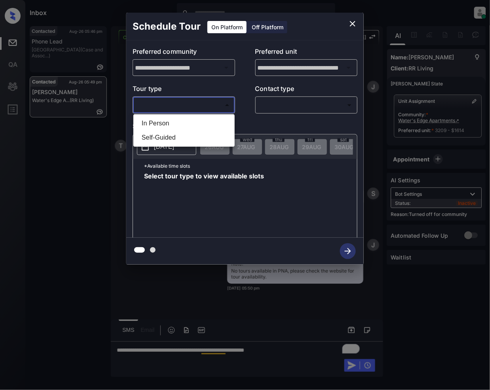
click at [350, 21] on div at bounding box center [245, 195] width 490 height 390
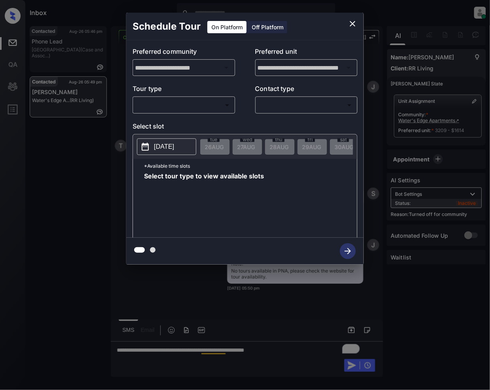
click at [290, 353] on div at bounding box center [245, 195] width 490 height 390
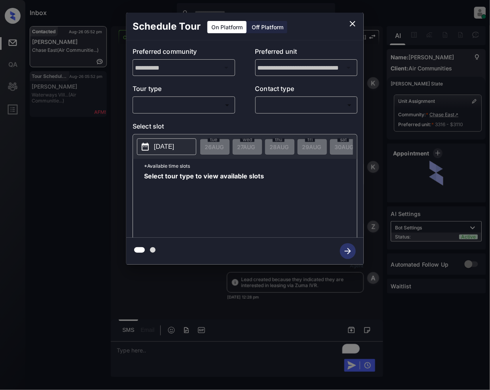
scroll to position [3270, 0]
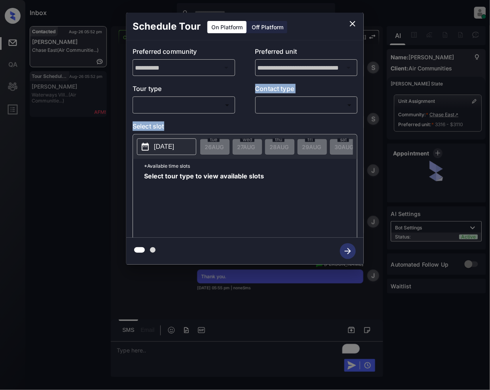
drag, startPoint x: 203, startPoint y: 115, endPoint x: 202, endPoint y: 99, distance: 15.9
click at [203, 112] on div "**********" at bounding box center [244, 138] width 237 height 197
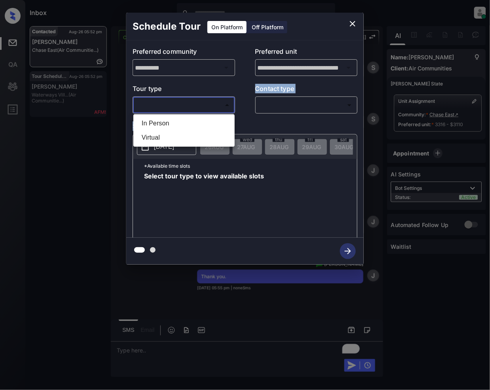
click at [203, 104] on body "Inbox [PERSON_NAME] Online Set yourself offline Set yourself on break Profile S…" at bounding box center [245, 195] width 490 height 390
click at [179, 116] on li "In Person" at bounding box center [183, 123] width 97 height 14
type input "********"
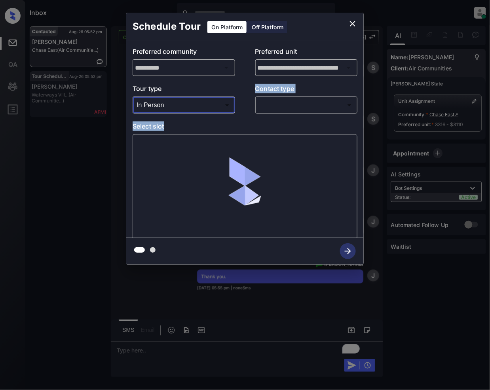
click at [274, 108] on body "Inbox [PERSON_NAME] Online Set yourself offline Set yourself on break Profile S…" at bounding box center [245, 195] width 490 height 390
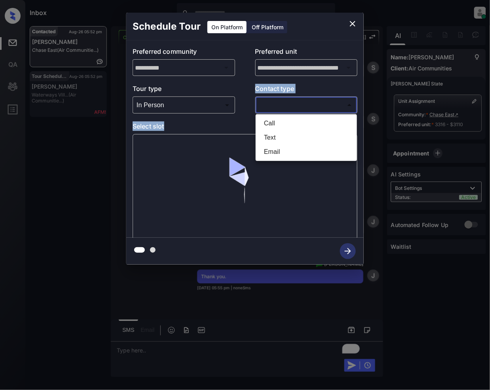
click at [279, 135] on li "Text" at bounding box center [306, 138] width 97 height 14
type input "****"
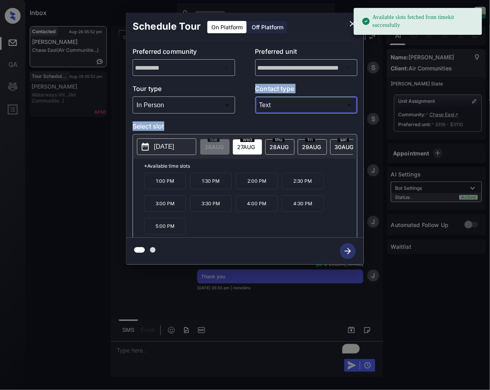
click at [252, 146] on span "[DATE]" at bounding box center [246, 147] width 18 height 7
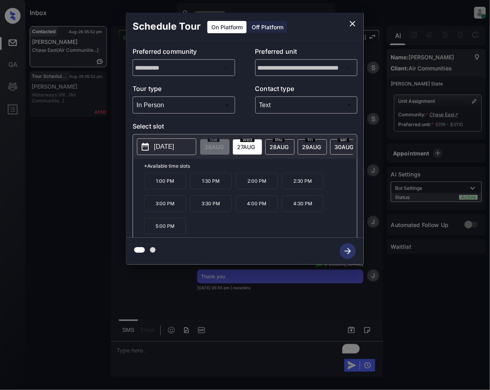
click at [247, 144] on span "[DATE]" at bounding box center [246, 147] width 18 height 7
drag, startPoint x: 169, startPoint y: 189, endPoint x: 203, endPoint y: 244, distance: 64.3
click at [169, 188] on p "1:00 PM" at bounding box center [165, 181] width 42 height 17
click at [350, 252] on icon "button" at bounding box center [348, 251] width 6 height 6
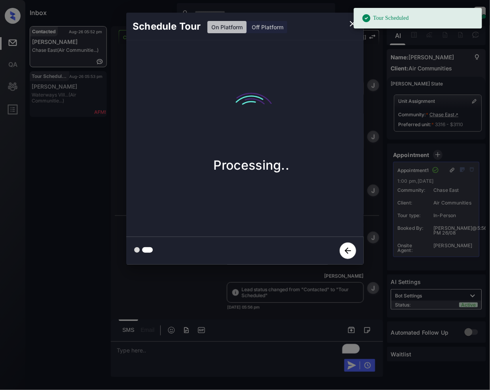
scroll to position [3534, 0]
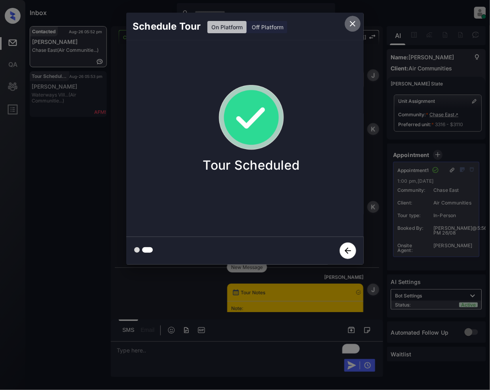
click at [351, 25] on icon "close" at bounding box center [353, 24] width 6 height 6
